Goal: Task Accomplishment & Management: Use online tool/utility

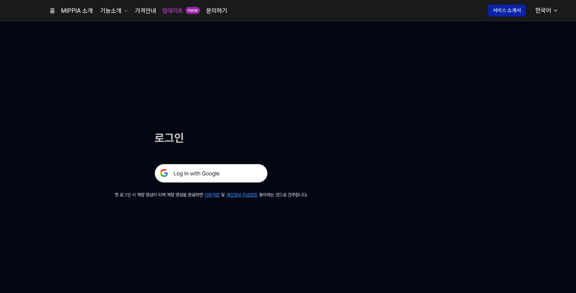
click at [220, 174] on img at bounding box center [211, 173] width 113 height 19
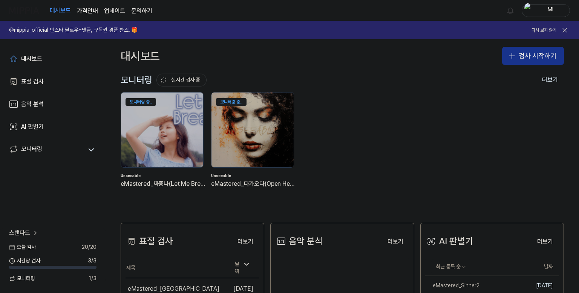
click at [528, 56] on button "검사 시작하기" at bounding box center [533, 56] width 62 height 18
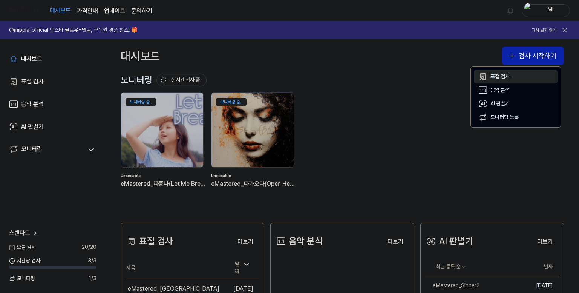
click at [502, 75] on div "표절 검사" at bounding box center [500, 77] width 19 height 8
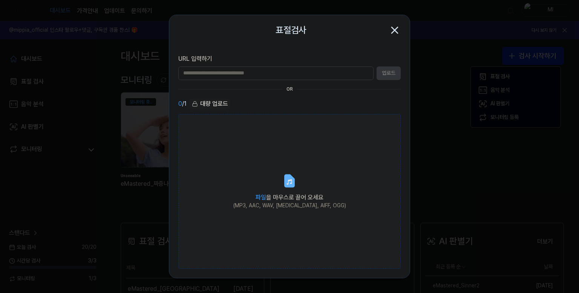
click at [261, 181] on label "파일 을 마우스로 끌어 오세요 (MP3, AAC, WAV, [MEDICAL_DATA], AIFF, OGG)" at bounding box center [289, 191] width 223 height 155
click at [0, 0] on input "파일 을 마우스로 끌어 오세요 (MP3, AAC, WAV, [MEDICAL_DATA], AIFF, OGG)" at bounding box center [0, 0] width 0 height 0
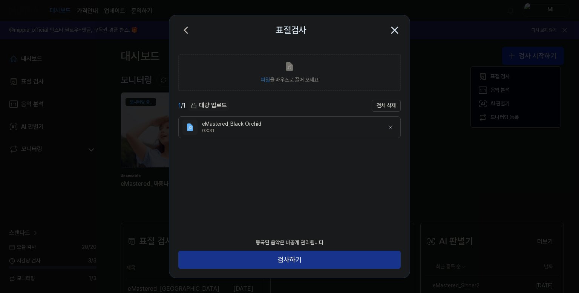
drag, startPoint x: 316, startPoint y: 261, endPoint x: 311, endPoint y: 248, distance: 14.6
click at [316, 261] on button "검사하기" at bounding box center [289, 259] width 223 height 18
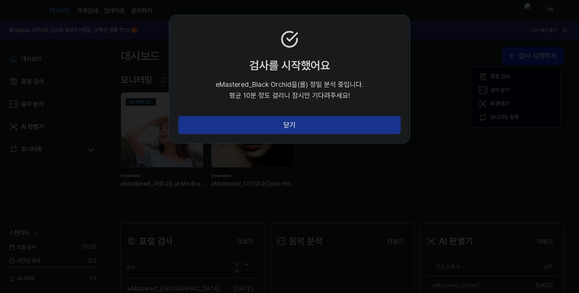
click at [293, 126] on button "닫기" at bounding box center [289, 125] width 223 height 18
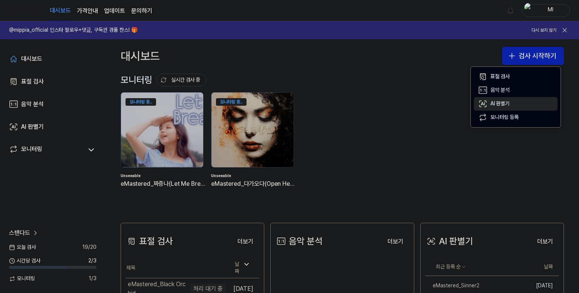
click at [499, 104] on div "AI 판별기" at bounding box center [500, 104] width 19 height 8
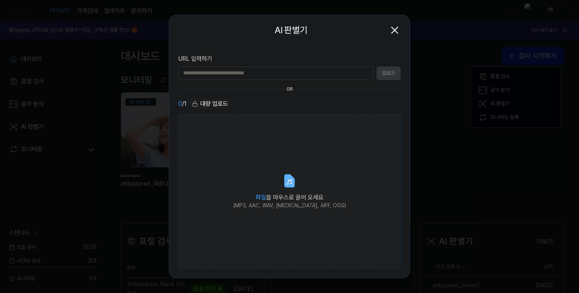
click at [272, 175] on label "파일 을 마우스로 끌어 오세요 (MP3, AAC, WAV, [MEDICAL_DATA], AIFF, OGG)" at bounding box center [289, 191] width 223 height 155
click at [0, 0] on input "파일 을 마우스로 끌어 오세요 (MP3, AAC, WAV, [MEDICAL_DATA], AIFF, OGG)" at bounding box center [0, 0] width 0 height 0
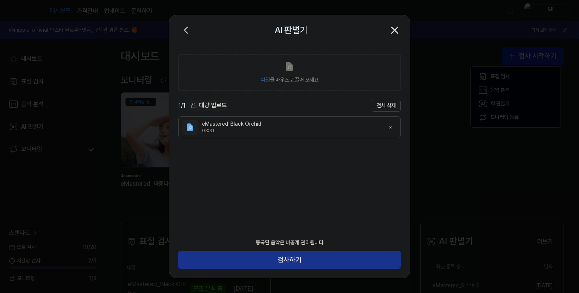
click at [327, 261] on button "검사하기" at bounding box center [289, 259] width 223 height 18
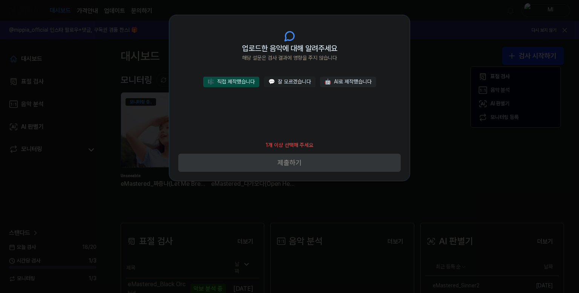
click at [240, 81] on button "🎼 직접 제작했습니다" at bounding box center [231, 82] width 56 height 11
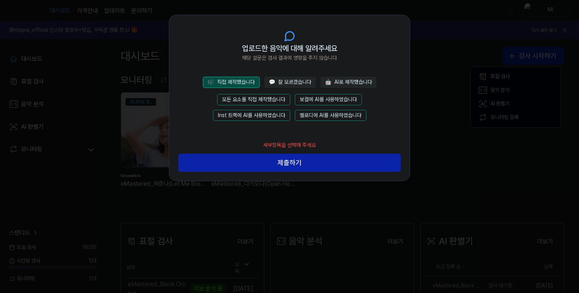
click at [264, 97] on button "모든 요소를 직접 제작했습니다" at bounding box center [253, 99] width 73 height 11
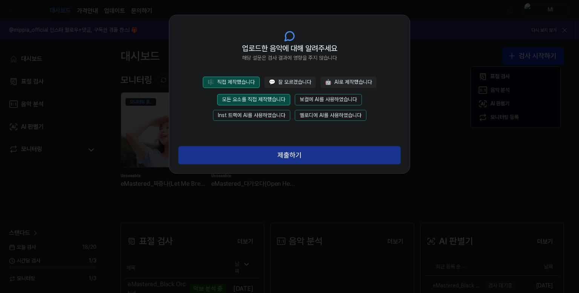
click at [289, 159] on button "제출하기" at bounding box center [289, 155] width 223 height 18
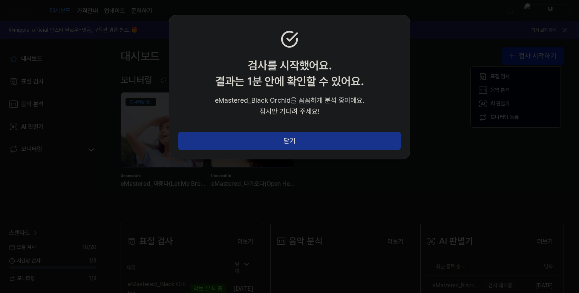
click at [301, 141] on button "닫기" at bounding box center [289, 141] width 223 height 18
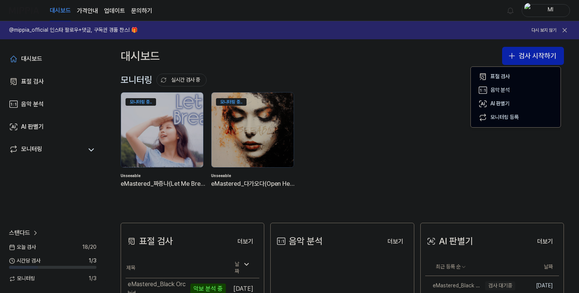
scroll to position [75, 0]
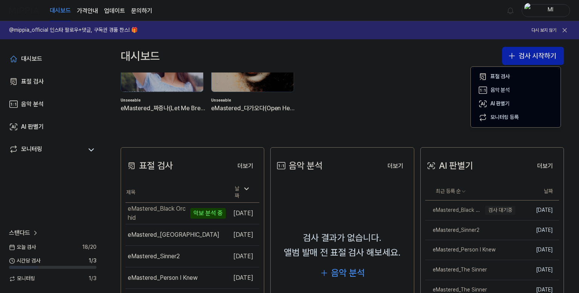
click at [374, 120] on div "모니터링 중.. Unseeable eMastered_짜증나(Let Me Breathe) 모니터링 중.. Unseeable eMastered_다…" at bounding box center [337, 71] width 444 height 108
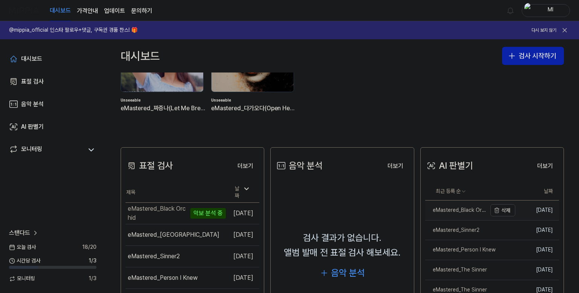
click at [461, 212] on div "eMastered_Black Orchid" at bounding box center [456, 210] width 61 height 8
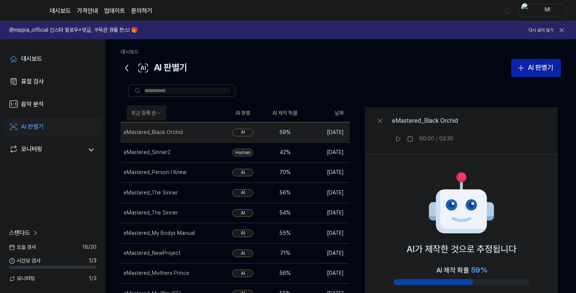
click at [125, 64] on icon at bounding box center [127, 68] width 12 height 12
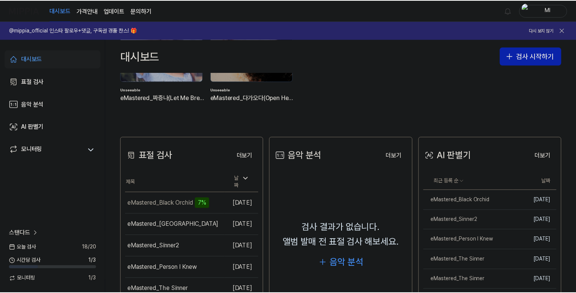
scroll to position [189, 0]
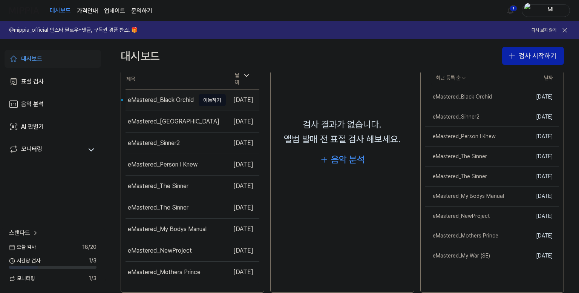
click at [161, 95] on div "eMastered_Black Orchid" at bounding box center [161, 99] width 66 height 9
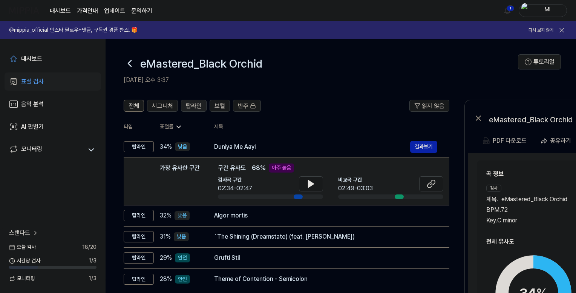
click at [192, 101] on span "탑라인" at bounding box center [194, 105] width 16 height 9
click at [217, 104] on span "보컬" at bounding box center [220, 105] width 11 height 9
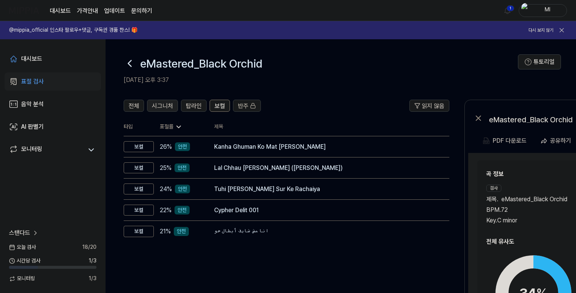
click at [164, 105] on span "시그니처" at bounding box center [162, 105] width 21 height 9
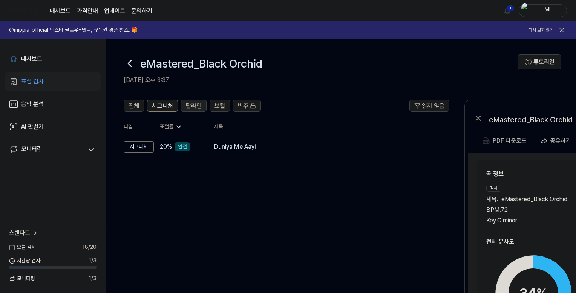
click at [199, 103] on span "탑라인" at bounding box center [194, 105] width 16 height 9
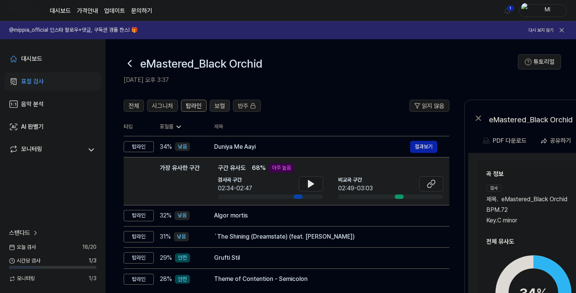
click at [215, 105] on span "보컬" at bounding box center [220, 105] width 11 height 9
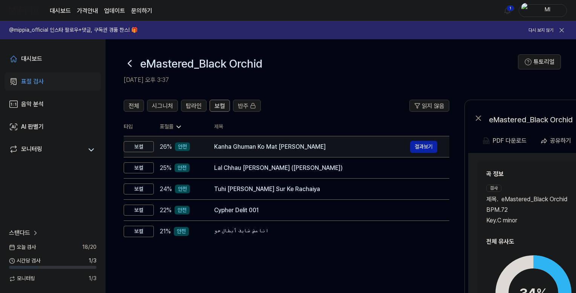
click at [236, 148] on div "Kanha Ghuman Ko Mat [PERSON_NAME]" at bounding box center [312, 146] width 196 height 9
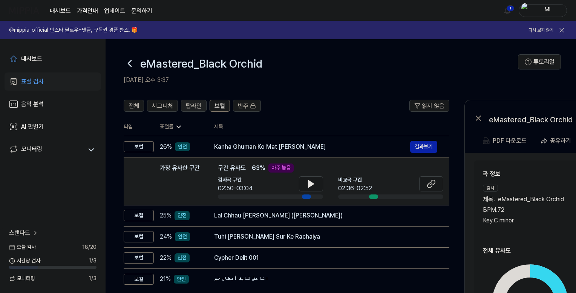
click at [189, 105] on span "탑라인" at bounding box center [194, 105] width 16 height 9
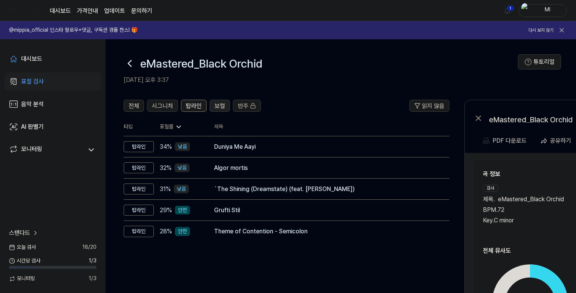
click at [218, 109] on span "보컬" at bounding box center [220, 105] width 11 height 9
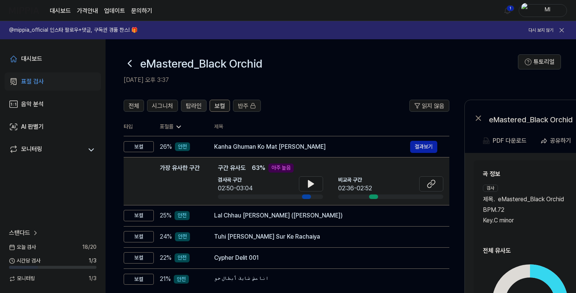
click at [198, 103] on span "탑라인" at bounding box center [194, 105] width 16 height 9
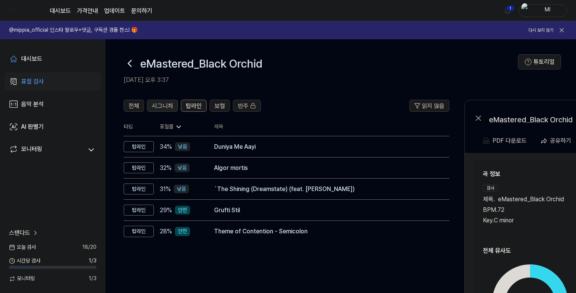
click at [168, 106] on span "시그니처" at bounding box center [162, 105] width 21 height 9
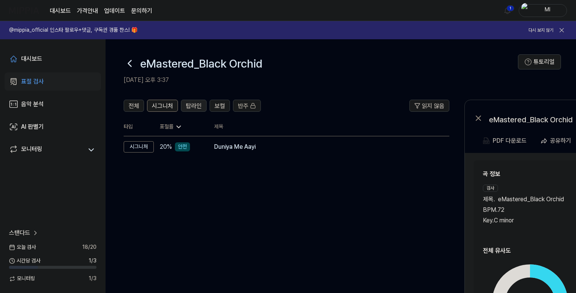
click at [200, 104] on span "탑라인" at bounding box center [194, 105] width 16 height 9
